Goal: Use online tool/utility: Utilize a website feature to perform a specific function

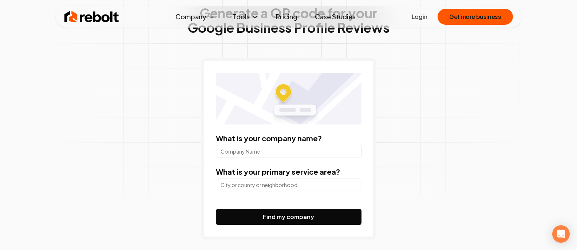
scroll to position [73, 0]
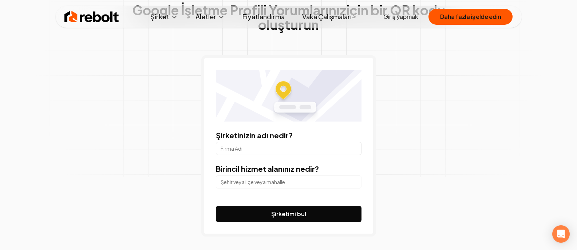
click at [271, 150] on input "Şirketinizin adı nedir?" at bounding box center [289, 148] width 146 height 13
paste input "renovationpaca"
type input "renovationpaca"
click at [280, 181] on input "search" at bounding box center [289, 181] width 146 height 13
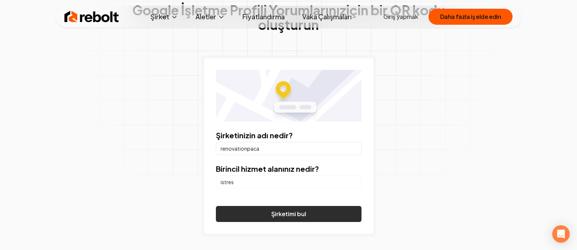
click at [285, 212] on font "Şirketimi bul" at bounding box center [288, 214] width 35 height 8
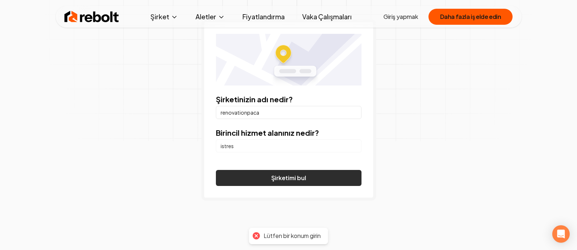
scroll to position [109, 0]
click at [241, 147] on input "istres" at bounding box center [289, 145] width 146 height 13
drag, startPoint x: 240, startPoint y: 146, endPoint x: 214, endPoint y: 145, distance: 25.8
click at [214, 145] on div "Şirketinizin adı nedir? renovationpaca Birincil hizmet alanınız nedir? istres Ş…" at bounding box center [288, 109] width 175 height 181
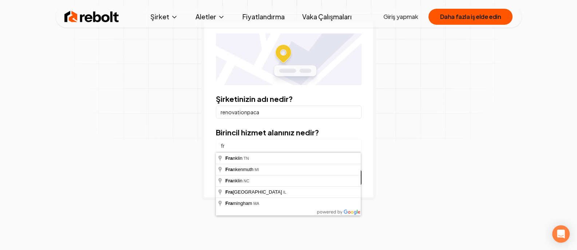
type input "f"
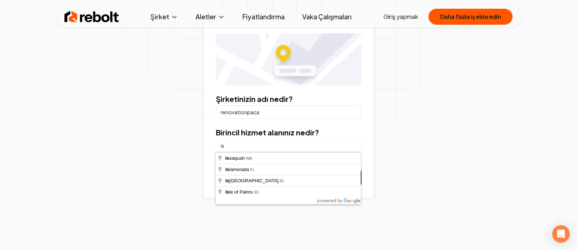
type input "i"
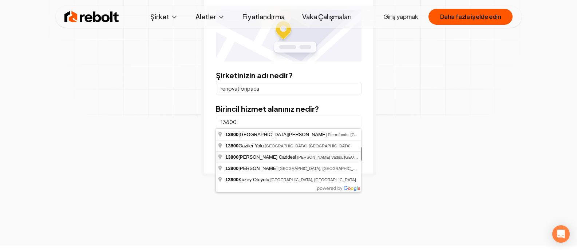
scroll to position [146, 0]
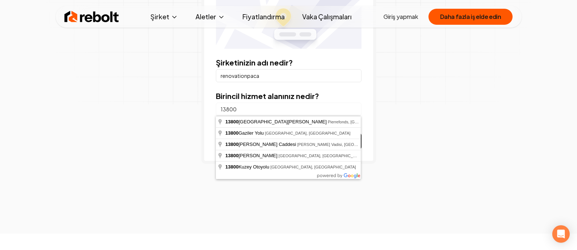
type input "13800"
click at [453, 112] on div "Google İşletme Profili Yorumlarınız için bir QR kodu oluşturun Şirketinizin adı…" at bounding box center [288, 54] width 373 height 359
